Goal: Task Accomplishment & Management: Complete application form

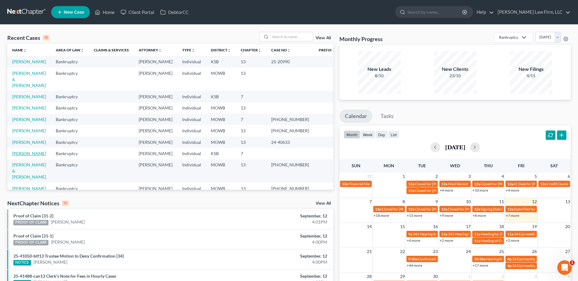
click at [23, 151] on link "[PERSON_NAME]" at bounding box center [29, 153] width 34 height 5
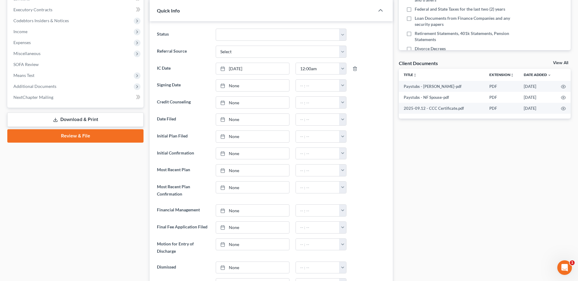
scroll to position [175, 0]
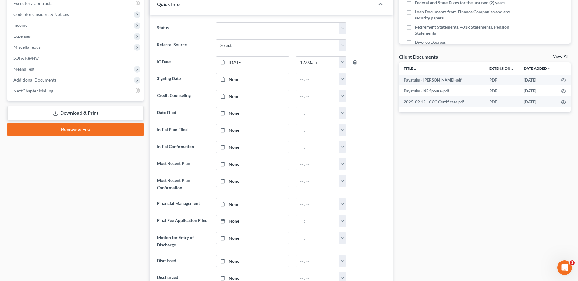
click at [93, 131] on link "Review & File" at bounding box center [75, 129] width 136 height 13
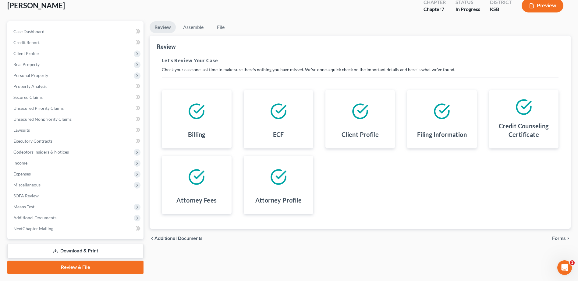
scroll to position [38, 0]
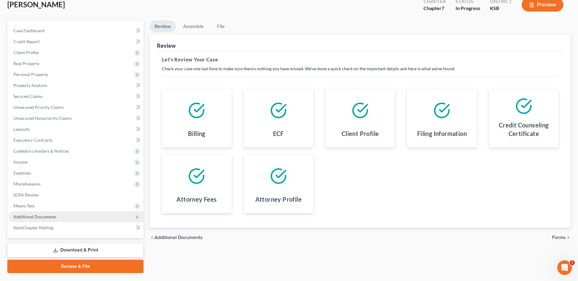
click at [32, 220] on span "Additional Documents" at bounding box center [76, 217] width 135 height 11
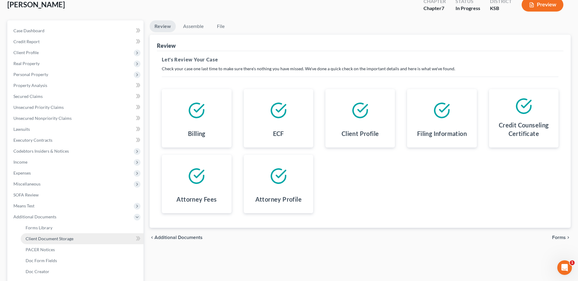
click at [46, 237] on span "Client Document Storage" at bounding box center [50, 238] width 48 height 5
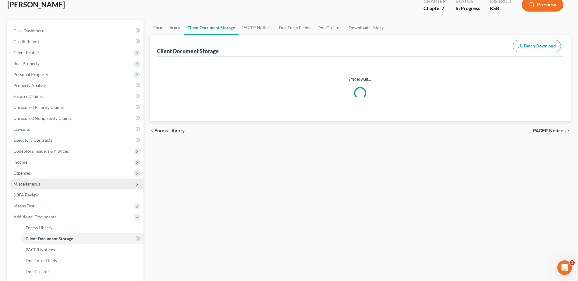
scroll to position [3, 0]
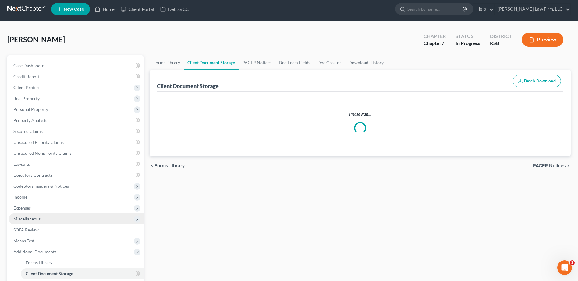
select select "0"
select select "4"
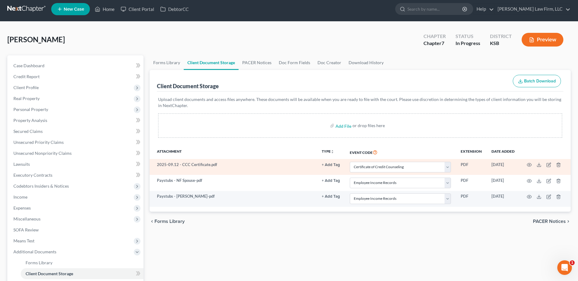
scroll to position [0, 0]
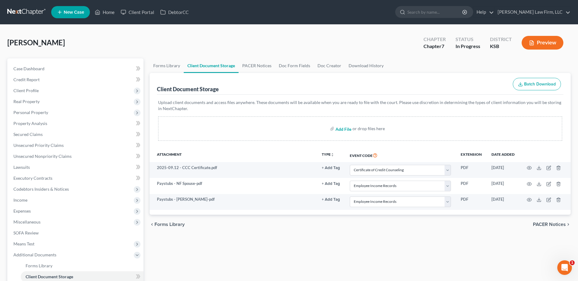
click at [344, 131] on input "file" at bounding box center [342, 128] width 15 height 11
type input "C:\fakepath\DEBN - Signed.pdf"
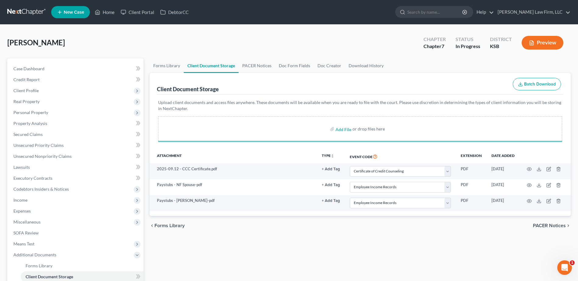
select select "0"
select select "4"
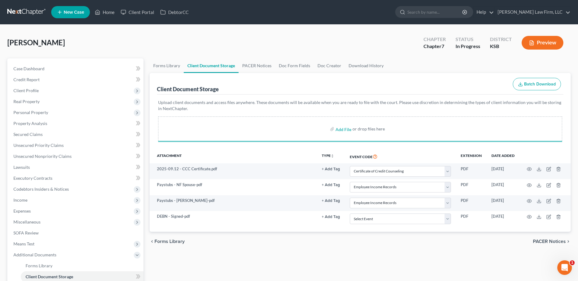
select select "0"
select select "4"
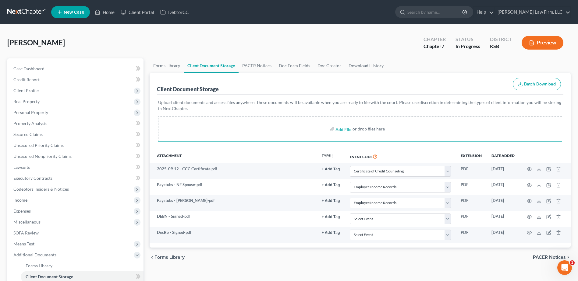
select select "0"
select select "4"
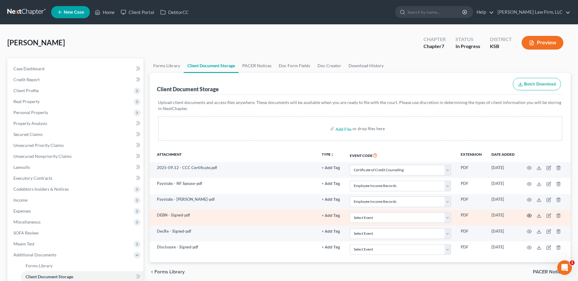
click at [529, 217] on icon "button" at bounding box center [528, 215] width 5 height 5
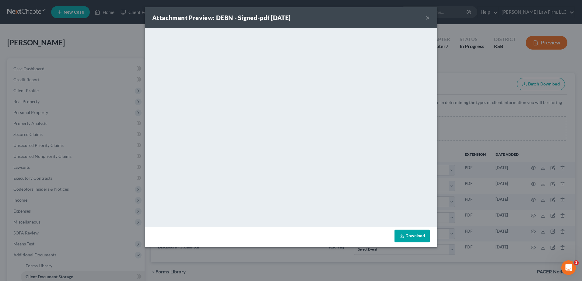
click at [428, 19] on button "×" at bounding box center [428, 17] width 4 height 7
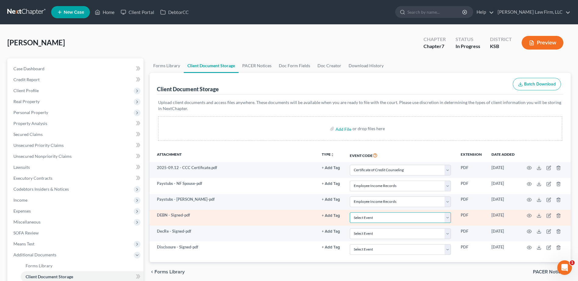
click at [448, 218] on select "Select Event Certificate of Credit Counseling Chapter 13 Plan DeBN Request Form…" at bounding box center [400, 218] width 101 height 11
select select "2"
click at [351, 213] on select "Select Event Certificate of Credit Counseling Chapter 13 Plan DeBN Request Form…" at bounding box center [400, 218] width 101 height 11
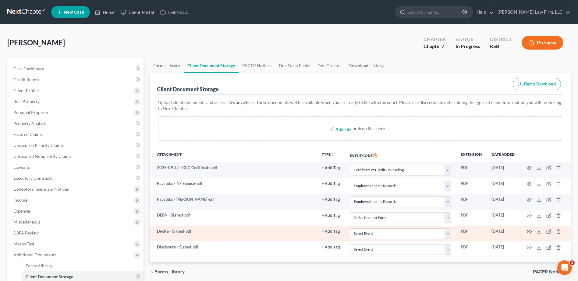
click at [529, 230] on icon "button" at bounding box center [529, 231] width 5 height 3
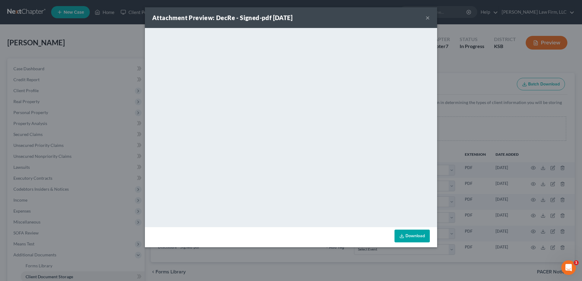
click at [428, 18] on button "×" at bounding box center [428, 17] width 4 height 7
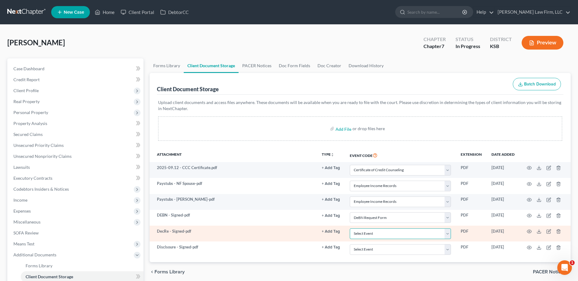
click at [448, 233] on select "Select Event Certificate of Credit Counseling Chapter 13 Plan DeBN Request Form…" at bounding box center [400, 234] width 101 height 11
select select "3"
click at [351, 229] on select "Select Event Certificate of Credit Counseling Chapter 13 Plan DeBN Request Form…" at bounding box center [400, 234] width 101 height 11
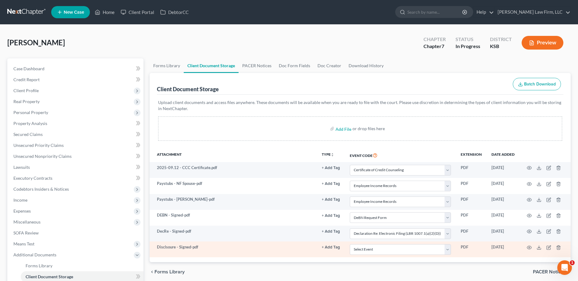
click at [531, 247] on td at bounding box center [544, 250] width 51 height 16
click at [529, 248] on icon "button" at bounding box center [528, 247] width 5 height 5
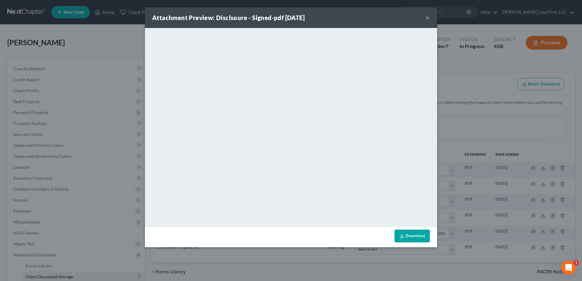
click at [428, 15] on button "×" at bounding box center [428, 17] width 4 height 7
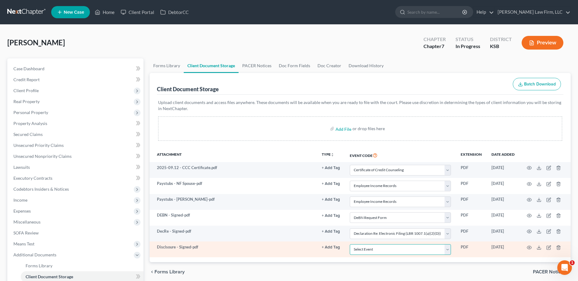
click at [449, 252] on select "Select Event Certificate of Credit Counseling Chapter 13 Plan DeBN Request Form…" at bounding box center [400, 250] width 101 height 11
click at [558, 248] on icon "button" at bounding box center [558, 247] width 5 height 5
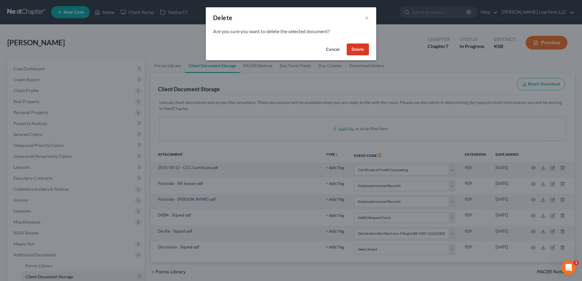
click at [366, 49] on button "Delete" at bounding box center [358, 50] width 22 height 12
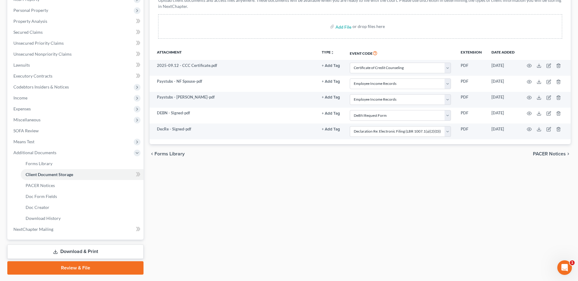
scroll to position [119, 0]
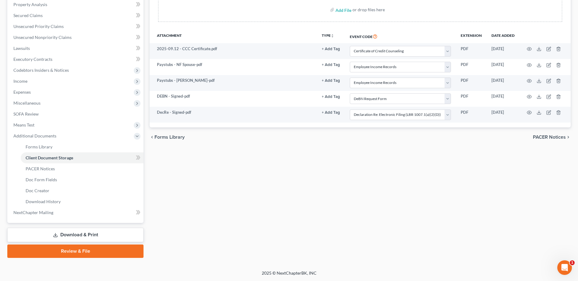
click at [127, 252] on link "Review & File" at bounding box center [75, 251] width 136 height 13
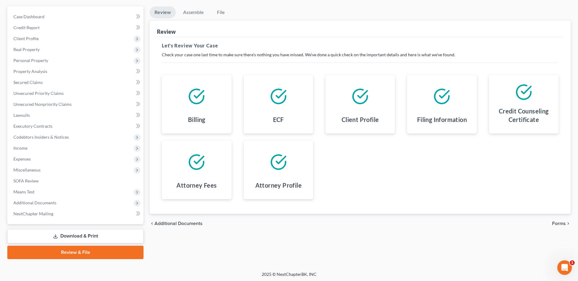
scroll to position [53, 0]
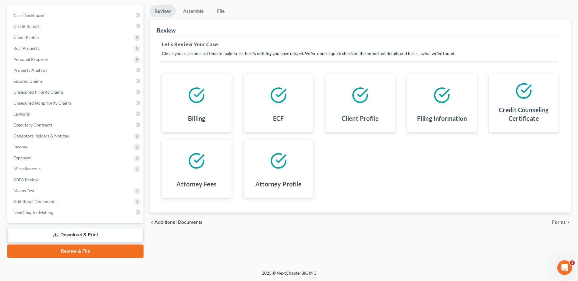
click at [555, 223] on span "Forms" at bounding box center [559, 222] width 14 height 5
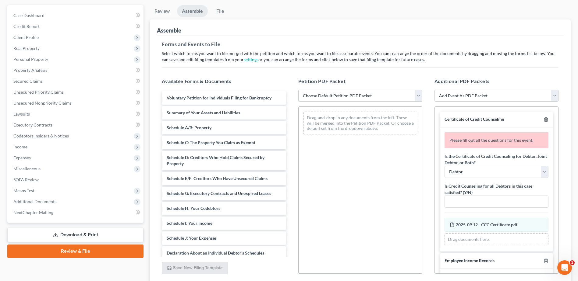
click at [419, 97] on select "Choose Default Petition PDF Packet Complete Bankruptcy Petition (all forms and …" at bounding box center [360, 96] width 124 height 12
select select "0"
click at [298, 90] on select "Choose Default Petition PDF Packet Complete Bankruptcy Petition (all forms and …" at bounding box center [360, 96] width 124 height 12
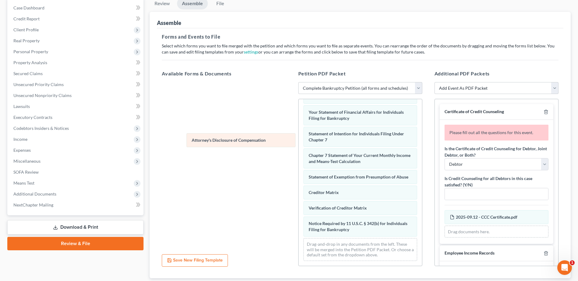
scroll to position [200, 0]
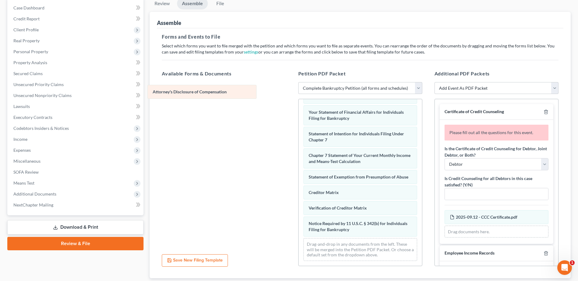
drag, startPoint x: 366, startPoint y: 237, endPoint x: 210, endPoint y: 91, distance: 213.3
click at [298, 91] on div "Attorney's Disclosure of Compensation Voluntary Petition for Individuals Filing…" at bounding box center [359, 88] width 123 height 355
click at [470, 194] on input "text" at bounding box center [496, 194] width 103 height 12
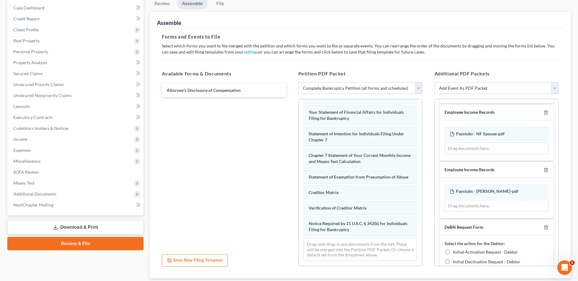
scroll to position [122, 0]
type input "Y"
click at [469, 148] on div "Drag documents here." at bounding box center [496, 147] width 104 height 12
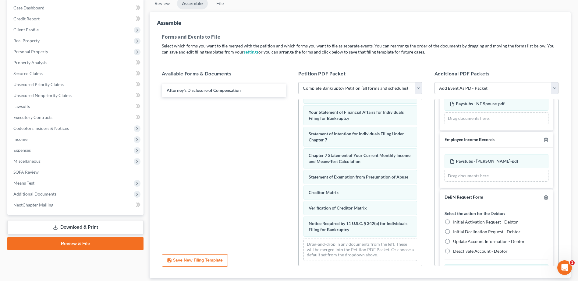
scroll to position [175, 0]
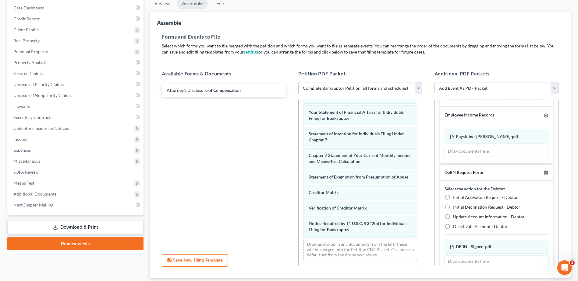
click at [453, 198] on label "Initial Activation Request - Debtor" at bounding box center [485, 198] width 65 height 6
click at [455, 198] on input "Initial Activation Request - Debtor" at bounding box center [457, 197] width 4 height 4
radio input "true"
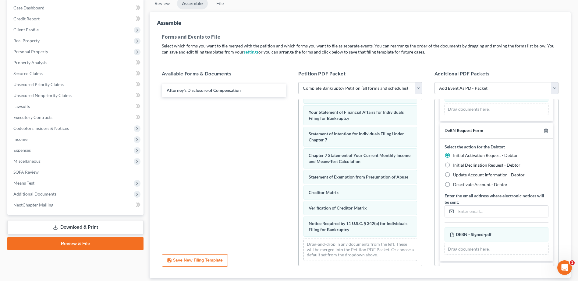
scroll to position [228, 0]
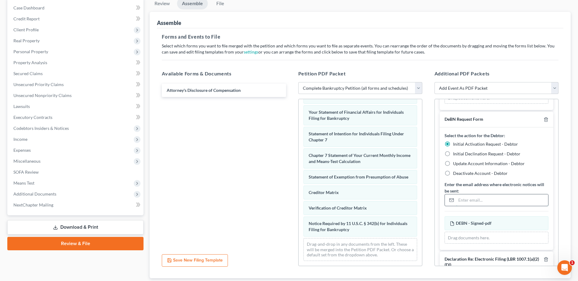
click at [491, 201] on input "email" at bounding box center [502, 201] width 92 height 12
click at [476, 203] on input "[PERSON_NAME]" at bounding box center [502, 201] width 92 height 12
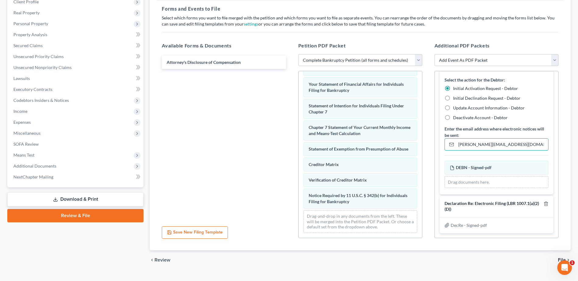
scroll to position [101, 0]
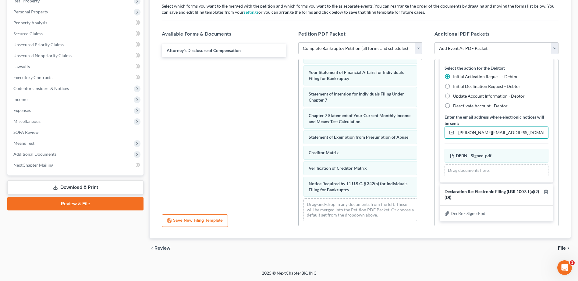
type input "[PERSON_NAME][EMAIL_ADDRESS][DOMAIN_NAME]"
click at [562, 247] on span "File" at bounding box center [562, 248] width 8 height 5
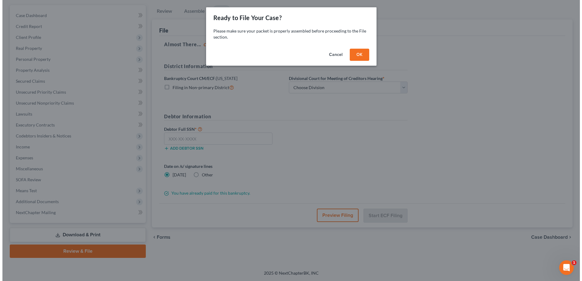
scroll to position [53, 0]
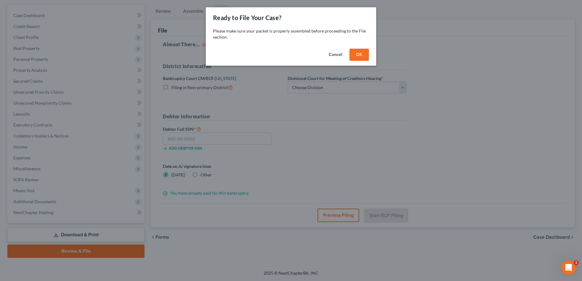
click at [356, 53] on button "OK" at bounding box center [359, 55] width 19 height 12
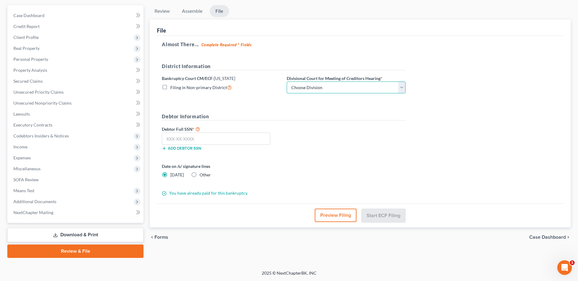
click at [342, 91] on select "Choose Division [US_STATE][GEOGRAPHIC_DATA] [GEOGRAPHIC_DATA] [GEOGRAPHIC_DATA]" at bounding box center [346, 88] width 119 height 12
select select "0"
click at [287, 82] on select "Choose Division [US_STATE][GEOGRAPHIC_DATA] [GEOGRAPHIC_DATA] [GEOGRAPHIC_DATA]" at bounding box center [346, 88] width 119 height 12
click at [192, 138] on input "text" at bounding box center [216, 139] width 108 height 12
click at [187, 136] on input "text" at bounding box center [216, 139] width 108 height 12
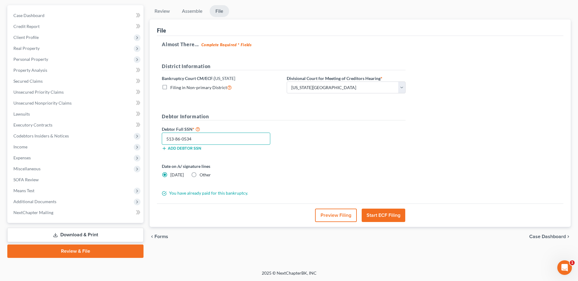
type input "513-86-0534"
click at [331, 218] on button "Preview Filing" at bounding box center [336, 215] width 42 height 13
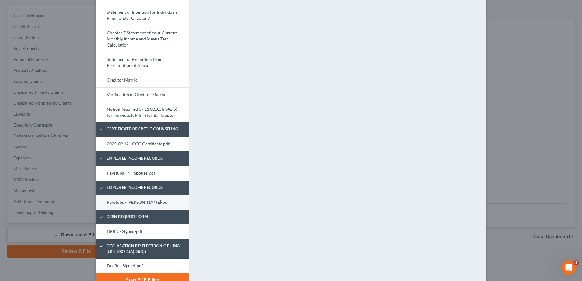
scroll to position [268, 0]
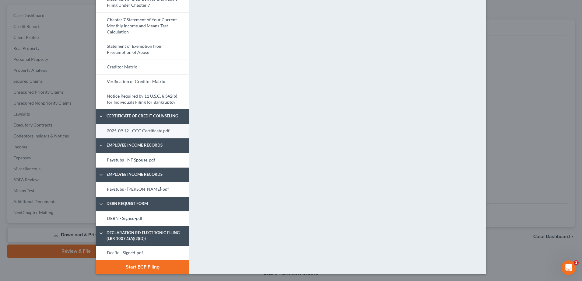
click at [134, 132] on link "2025-09.12 - CCC Certificate.pdf" at bounding box center [142, 131] width 93 height 15
click at [128, 161] on link "Paystubs - NF Spouse-pdf" at bounding box center [142, 160] width 93 height 15
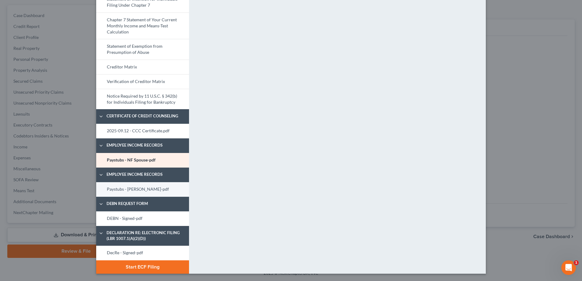
click at [120, 190] on link "Paystubs - [PERSON_NAME]-pdf" at bounding box center [142, 189] width 93 height 15
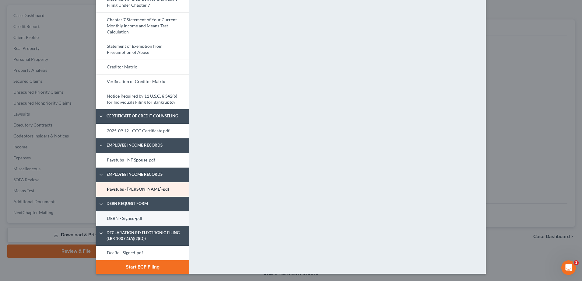
click at [116, 220] on link "DEBN - Signed-pdf" at bounding box center [142, 219] width 93 height 15
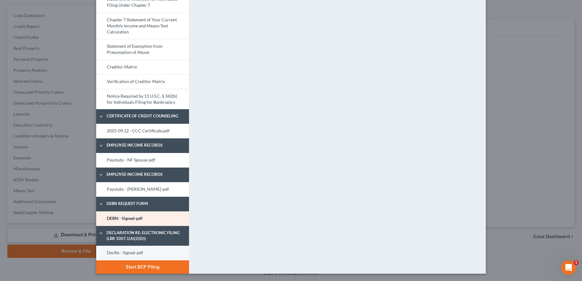
click at [122, 252] on link "DecRe - Signed-pdf" at bounding box center [142, 253] width 93 height 15
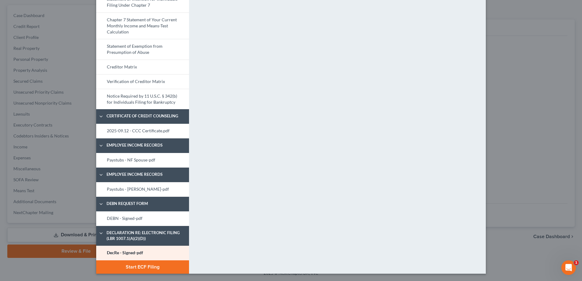
click at [149, 267] on button "Start ECF Filing" at bounding box center [142, 267] width 93 height 13
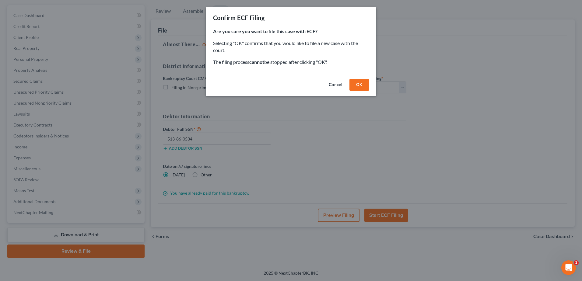
click at [363, 84] on button "OK" at bounding box center [359, 85] width 19 height 12
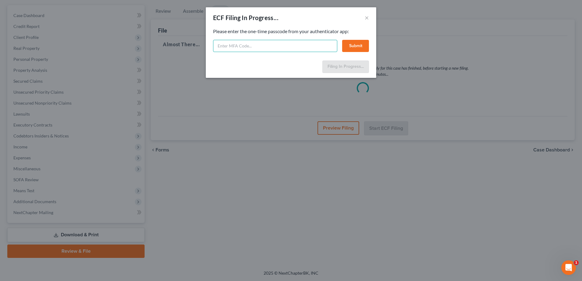
click at [236, 43] on input "text" at bounding box center [275, 46] width 124 height 12
type input "740476"
click at [356, 44] on button "Submit" at bounding box center [355, 46] width 27 height 12
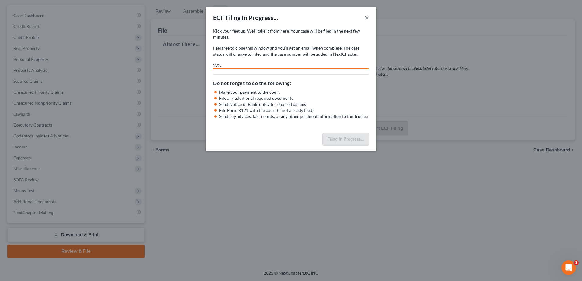
click at [366, 18] on button "×" at bounding box center [367, 17] width 4 height 7
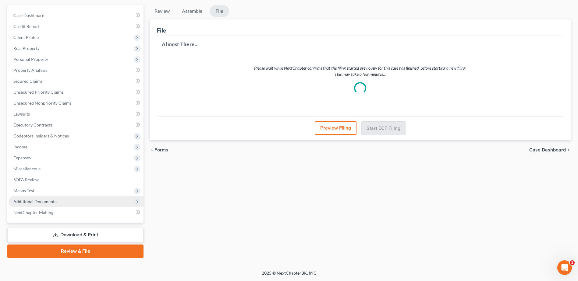
click at [37, 203] on span "Additional Documents" at bounding box center [34, 201] width 43 height 5
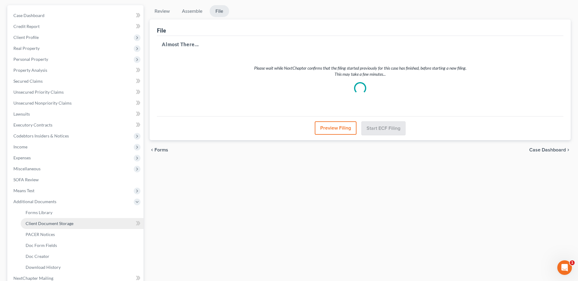
click at [62, 225] on span "Client Document Storage" at bounding box center [50, 223] width 48 height 5
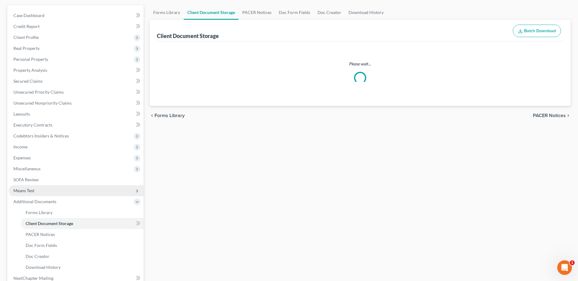
scroll to position [6, 0]
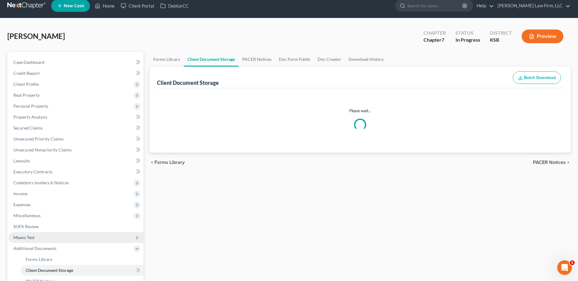
select select "0"
select select "4"
select select "2"
select select "3"
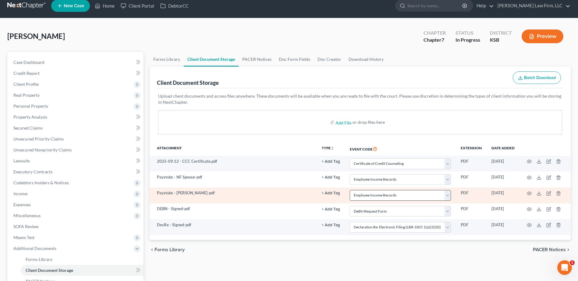
scroll to position [0, 0]
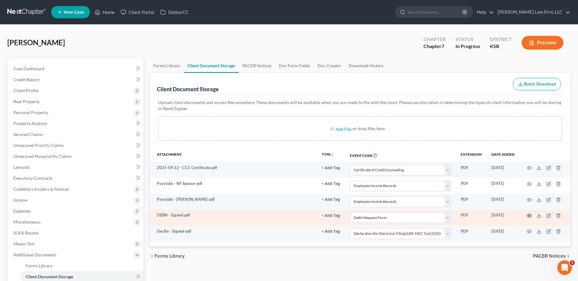
click at [529, 216] on icon "button" at bounding box center [528, 215] width 5 height 5
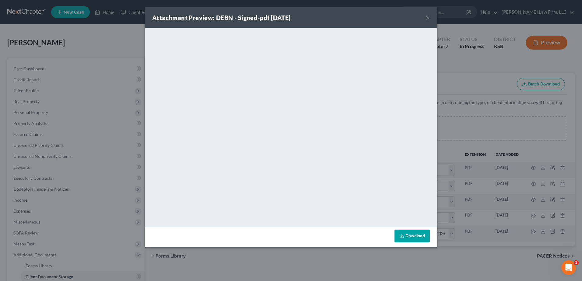
click at [428, 17] on button "×" at bounding box center [428, 17] width 4 height 7
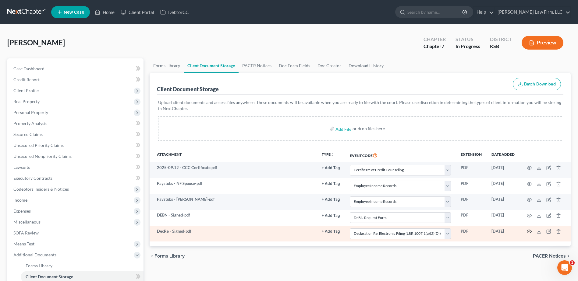
click at [528, 231] on icon "button" at bounding box center [528, 231] width 5 height 5
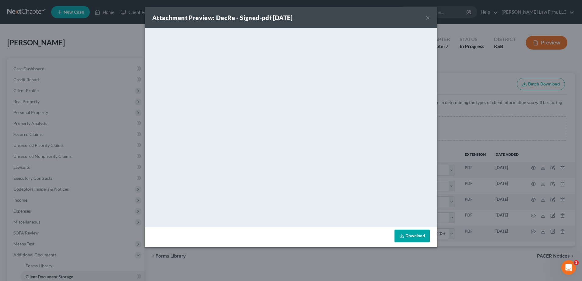
click at [427, 16] on button "×" at bounding box center [428, 17] width 4 height 7
